Goal: Transaction & Acquisition: Obtain resource

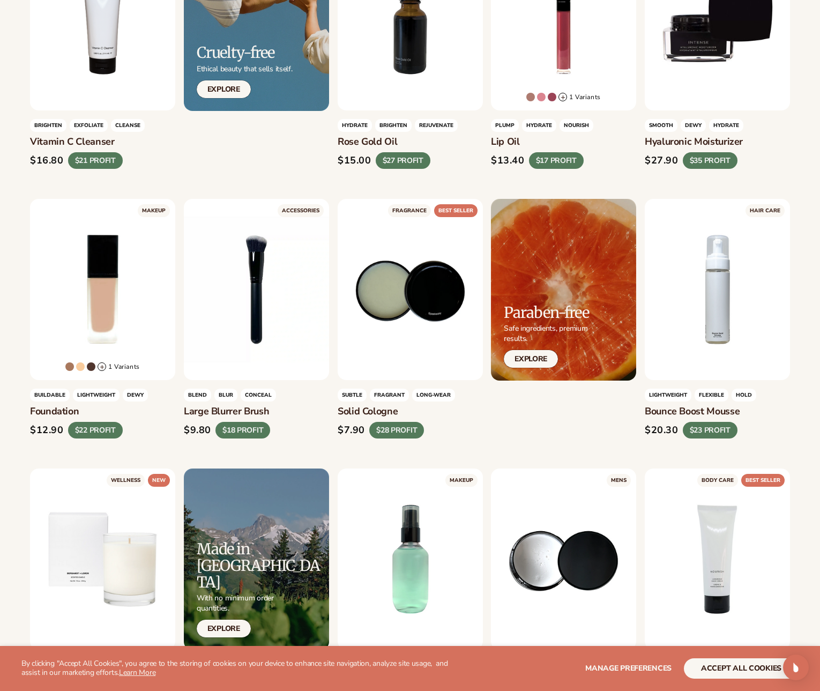
scroll to position [677, 0]
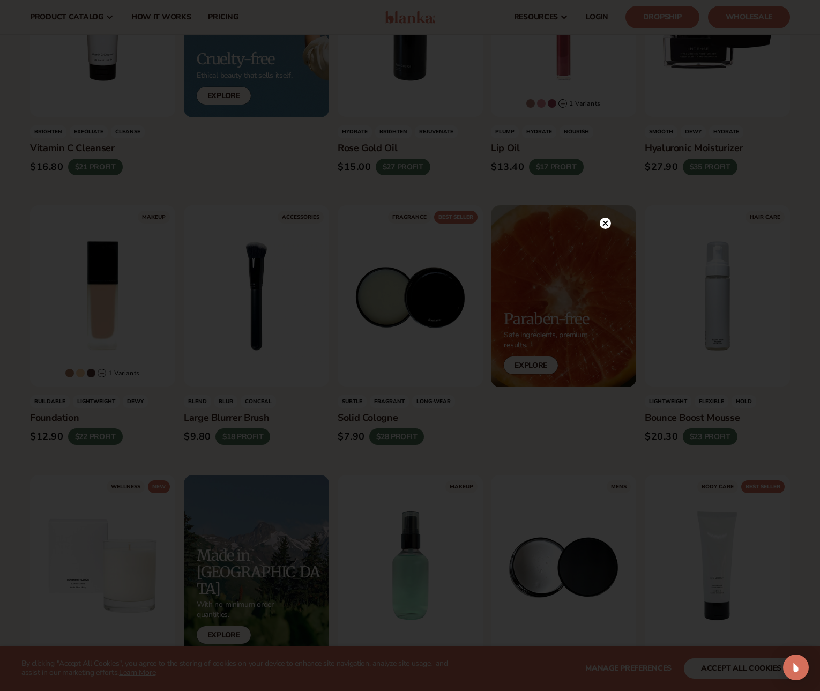
click at [589, 222] on div at bounding box center [410, 345] width 820 height 691
click at [602, 223] on circle at bounding box center [605, 223] width 11 height 11
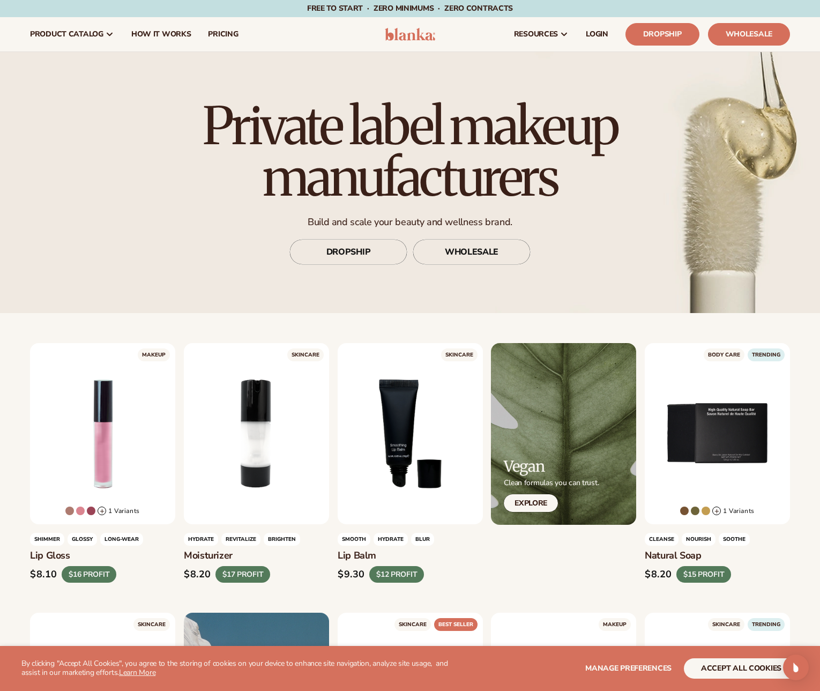
scroll to position [0, 0]
click at [347, 250] on link "DROPSHIP" at bounding box center [349, 252] width 118 height 26
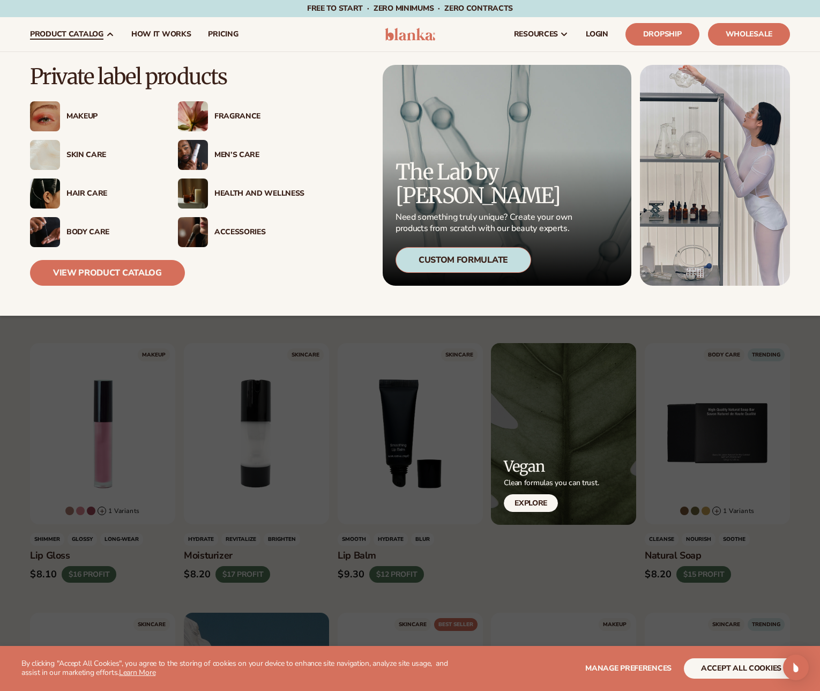
click at [226, 152] on div "Men’s Care" at bounding box center [259, 155] width 90 height 9
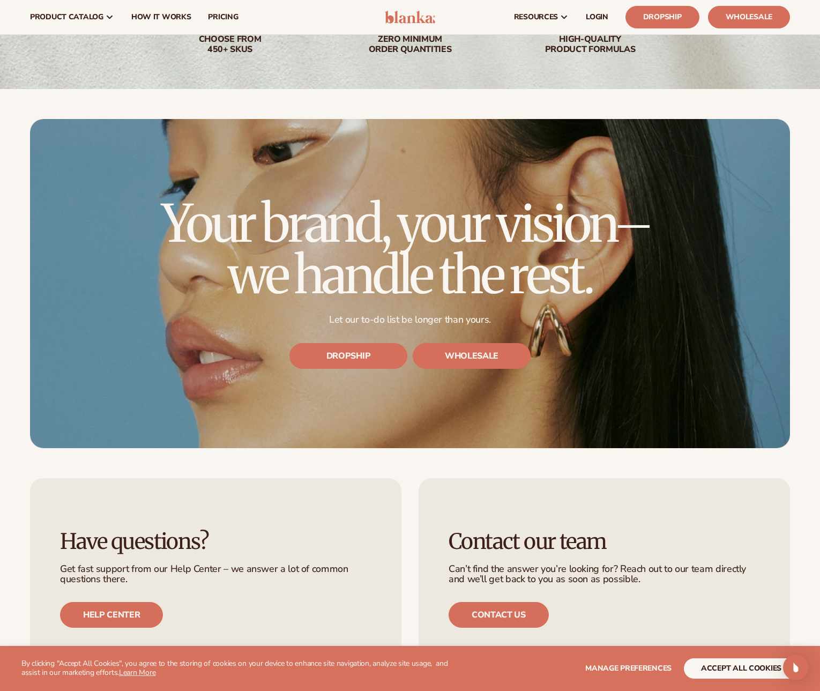
scroll to position [2983, 0]
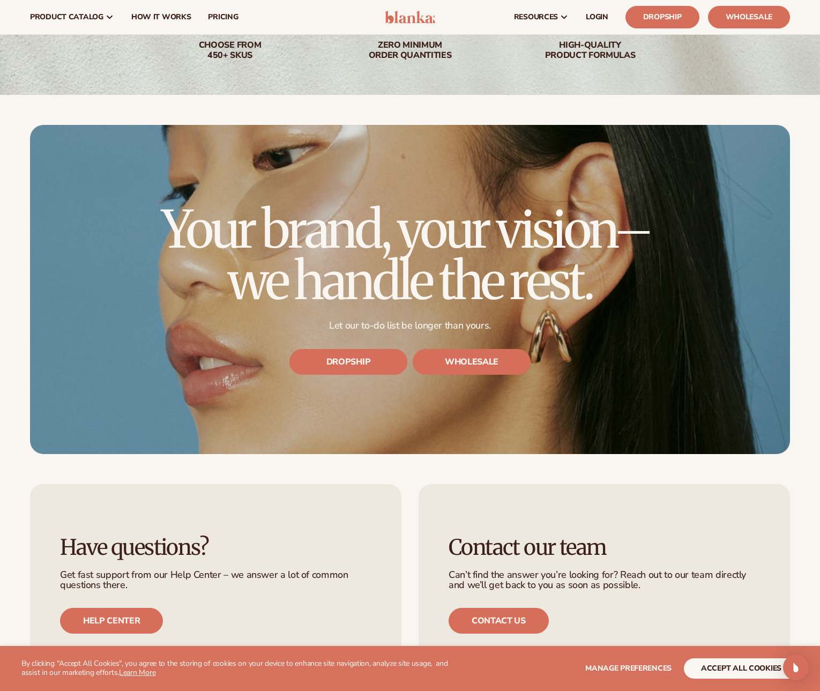
click at [370, 349] on link "DROPSHIP" at bounding box center [349, 362] width 118 height 26
